Goal: Task Accomplishment & Management: Manage account settings

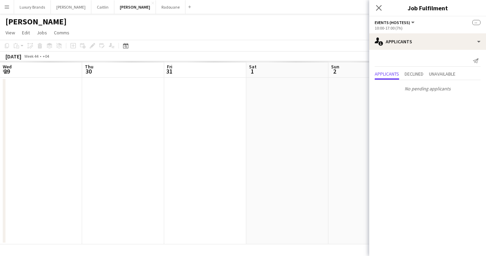
scroll to position [0, 278]
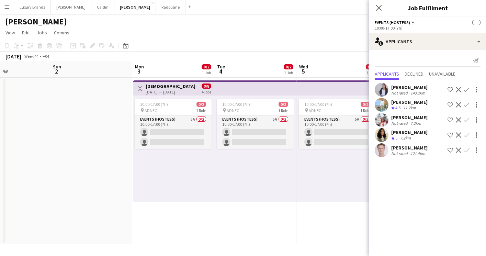
click at [219, 211] on app-date-cell "10:00-17:00 (7h) 0/2 pin ADNEC 1 Role Events (Hostess) 5A 0/2 10:00-17:00 (7h) …" at bounding box center [255, 161] width 82 height 167
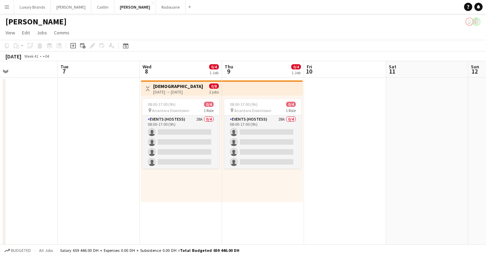
scroll to position [0, 188]
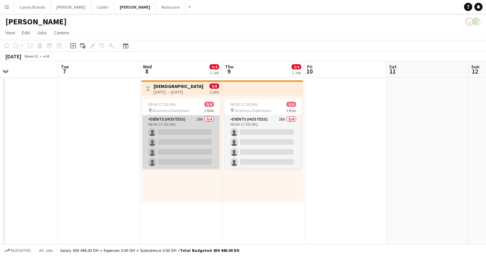
click at [181, 121] on app-card-role "Events (Hostess) 28A 0/4 08:00-17:00 (9h) single-neutral-actions single-neutral…" at bounding box center [181, 141] width 77 height 53
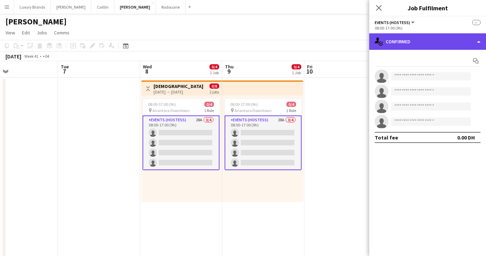
click at [388, 40] on div "single-neutral-actions-check-2 Confirmed" at bounding box center [427, 41] width 117 height 16
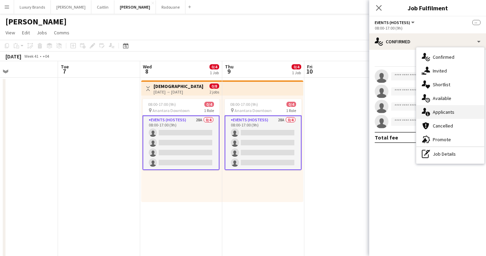
click at [441, 111] on span "Applicants" at bounding box center [444, 112] width 22 height 6
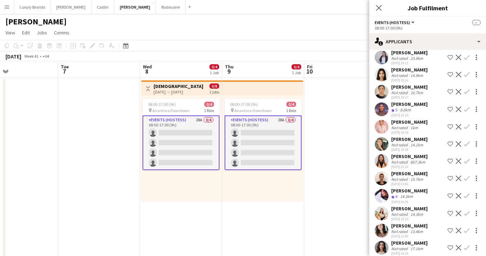
scroll to position [258, 0]
click at [419, 162] on div "867.3km" at bounding box center [418, 161] width 18 height 5
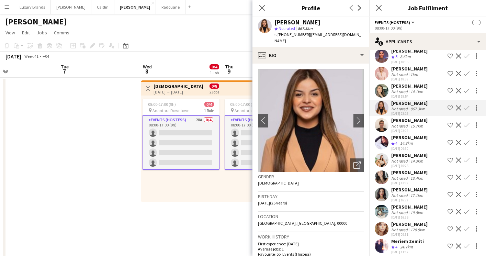
scroll to position [315, 0]
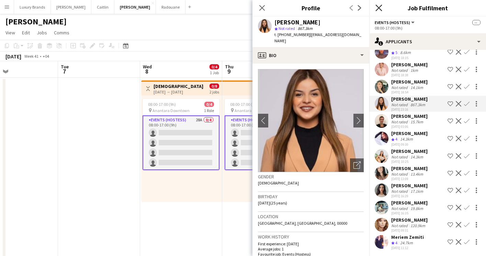
click at [379, 8] on icon at bounding box center [379, 7] width 7 height 7
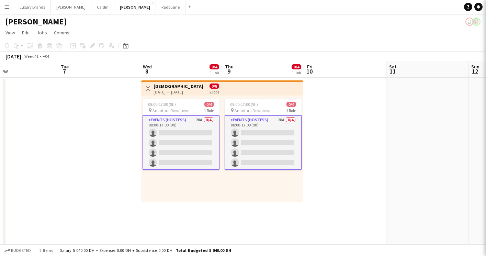
scroll to position [0, 0]
click at [10, 6] on button "Menu" at bounding box center [7, 7] width 14 height 14
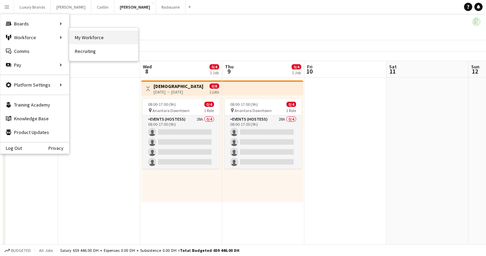
click at [95, 37] on link "My Workforce" at bounding box center [103, 38] width 69 height 14
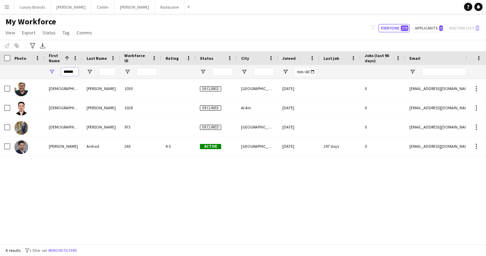
click at [65, 72] on input "******" at bounding box center [69, 72] width 17 height 8
type input "****"
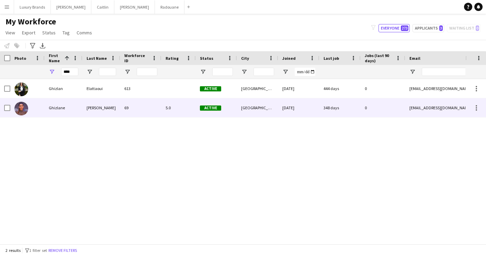
click at [108, 110] on div "[PERSON_NAME]" at bounding box center [101, 107] width 38 height 19
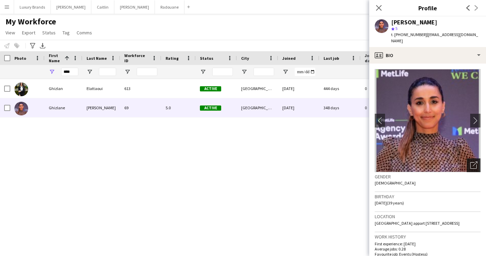
click at [477, 162] on icon "Open photos pop-in" at bounding box center [473, 165] width 7 height 7
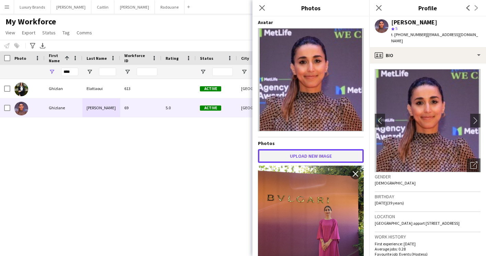
click at [324, 154] on button "Upload new image" at bounding box center [311, 156] width 106 height 14
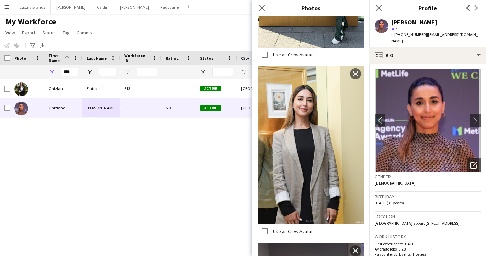
scroll to position [587, 0]
